Goal: Task Accomplishment & Management: Manage account settings

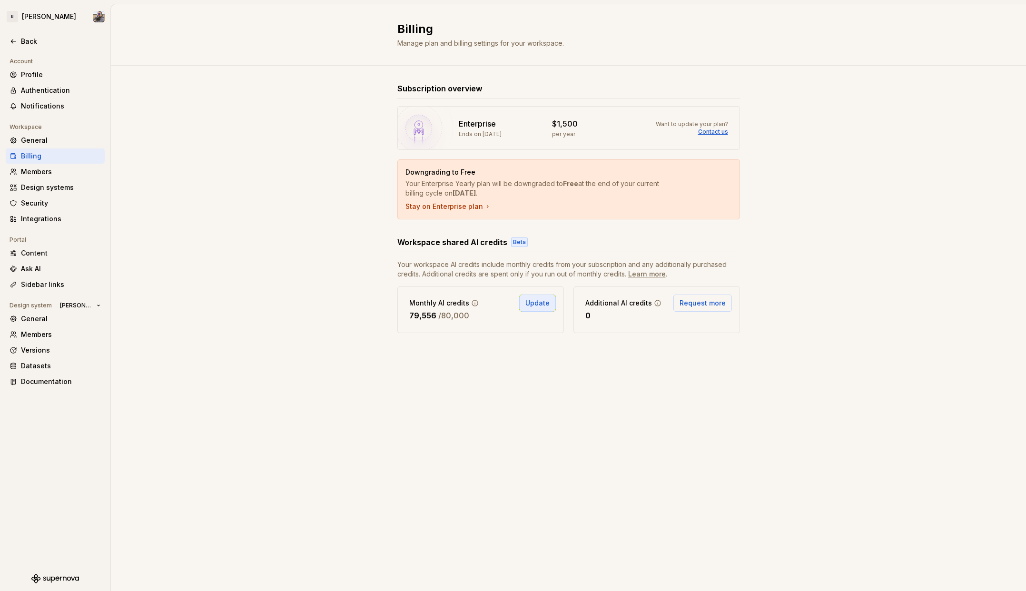
click at [542, 302] on span "Update" at bounding box center [538, 303] width 24 height 10
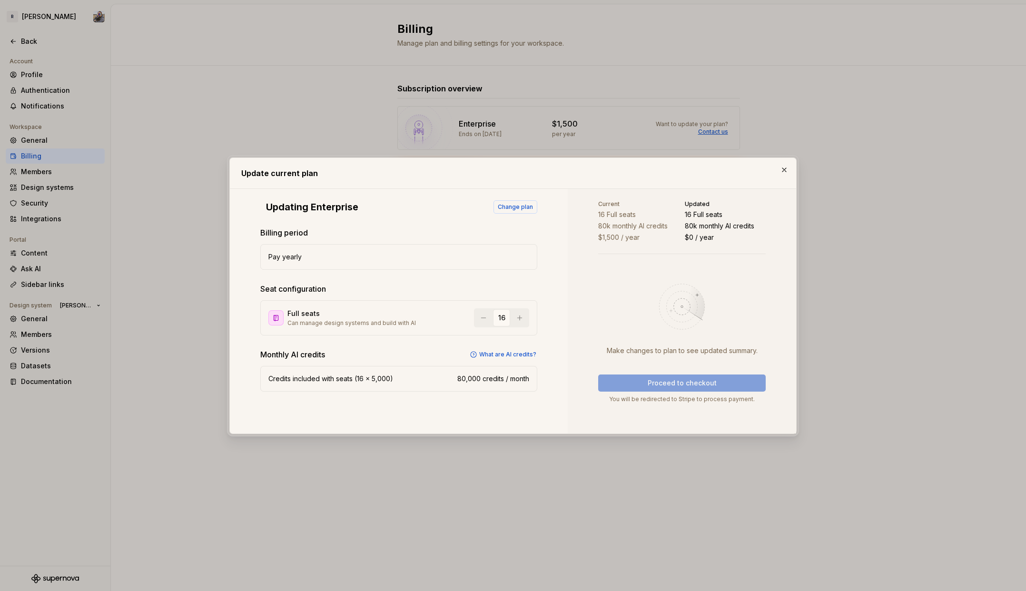
click at [518, 317] on div "16" at bounding box center [501, 317] width 55 height 19
click at [519, 318] on div "16" at bounding box center [501, 317] width 55 height 19
click at [502, 317] on div "16" at bounding box center [501, 317] width 17 height 17
drag, startPoint x: 502, startPoint y: 317, endPoint x: 493, endPoint y: 316, distance: 9.1
click at [493, 316] on div "16" at bounding box center [501, 317] width 17 height 17
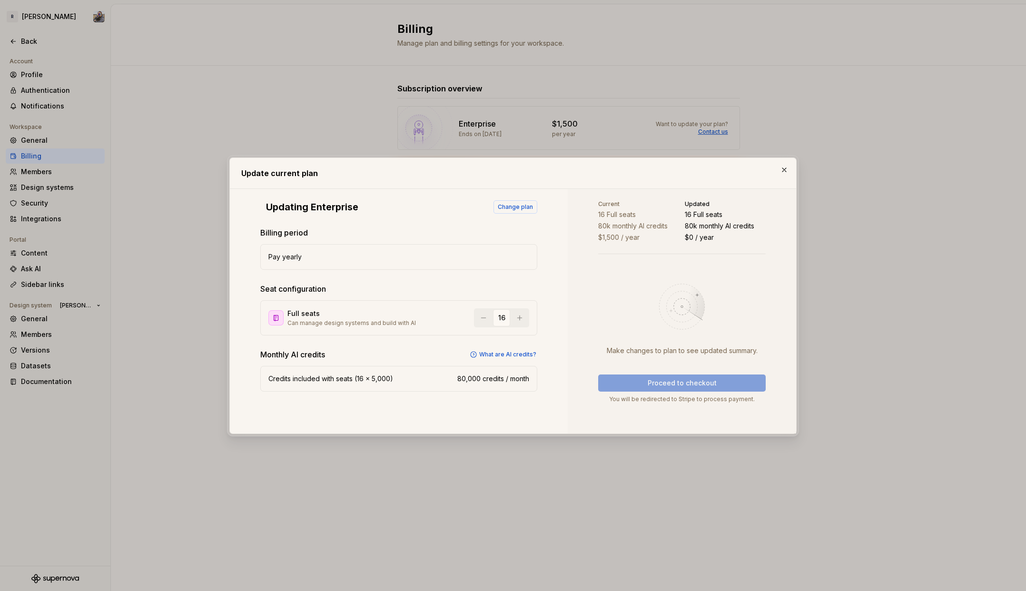
click at [568, 308] on div "Current 16 Full seats 80k monthly AI credits $1,500 / year Updated 16 Full seat…" at bounding box center [682, 311] width 229 height 245
click at [785, 170] on button "button" at bounding box center [784, 169] width 13 height 13
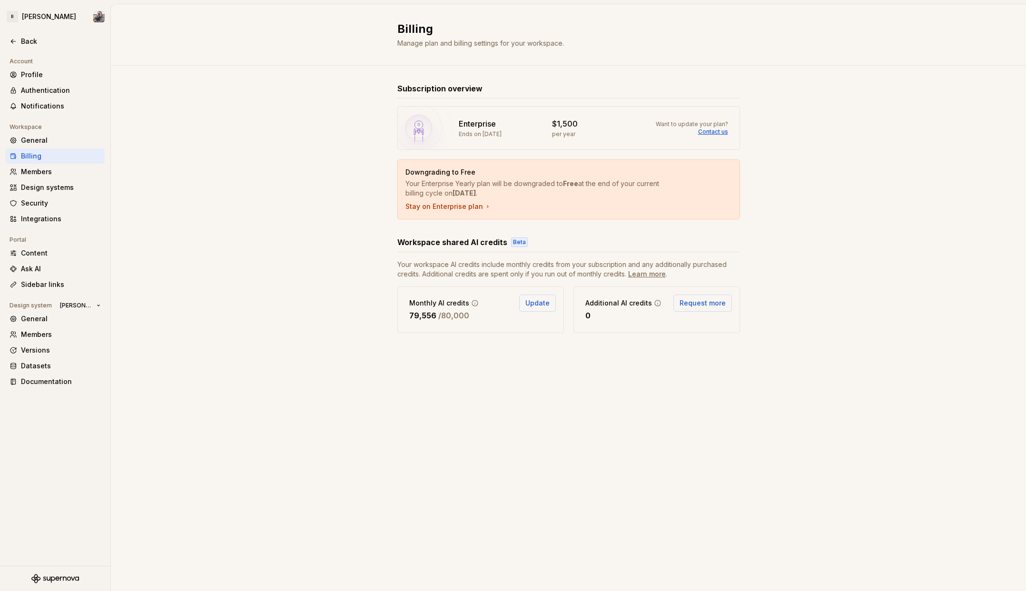
click at [262, 307] on div "Subscription overview Enterprise Ends on [DATE] $1,500 per year Want to update …" at bounding box center [568, 218] width 915 height 304
